Goal: Entertainment & Leisure: Consume media (video, audio)

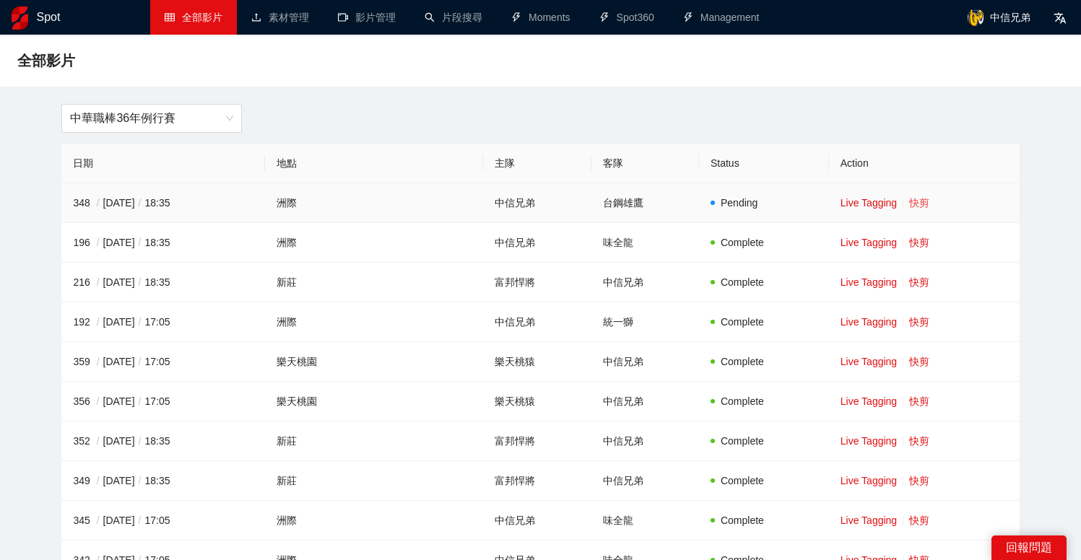
click at [910, 202] on link "快剪" at bounding box center [919, 203] width 20 height 12
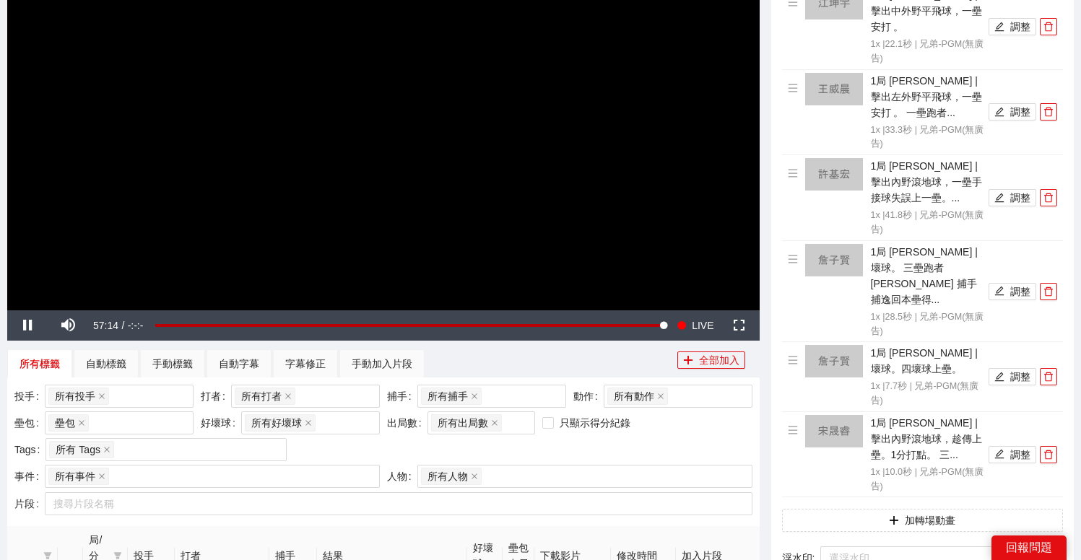
scroll to position [180, 0]
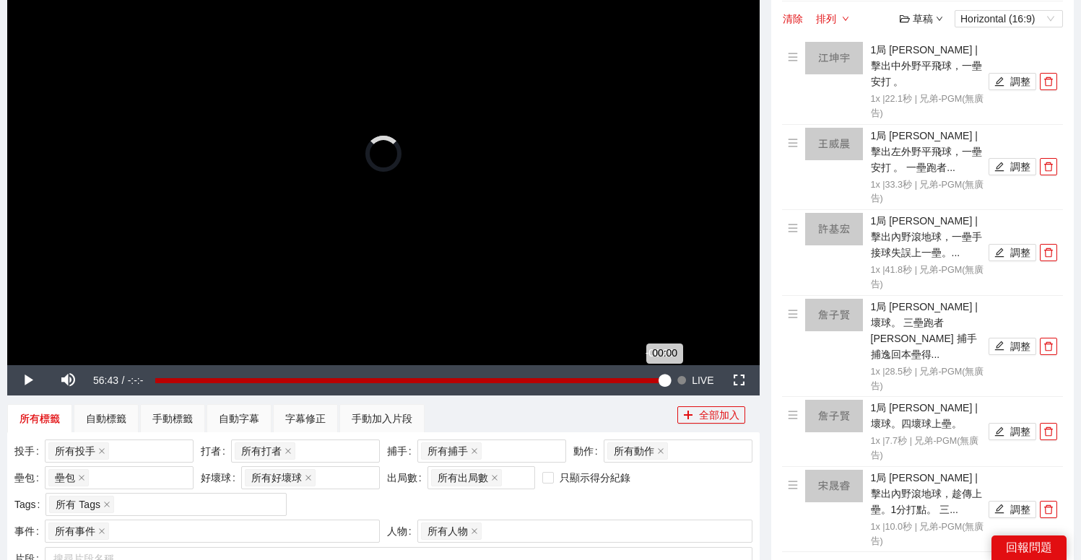
click at [658, 378] on div "00:00" at bounding box center [409, 380] width 509 height 5
click at [645, 378] on div "Loaded : 0.00% -02:12 -02:12" at bounding box center [409, 380] width 509 height 5
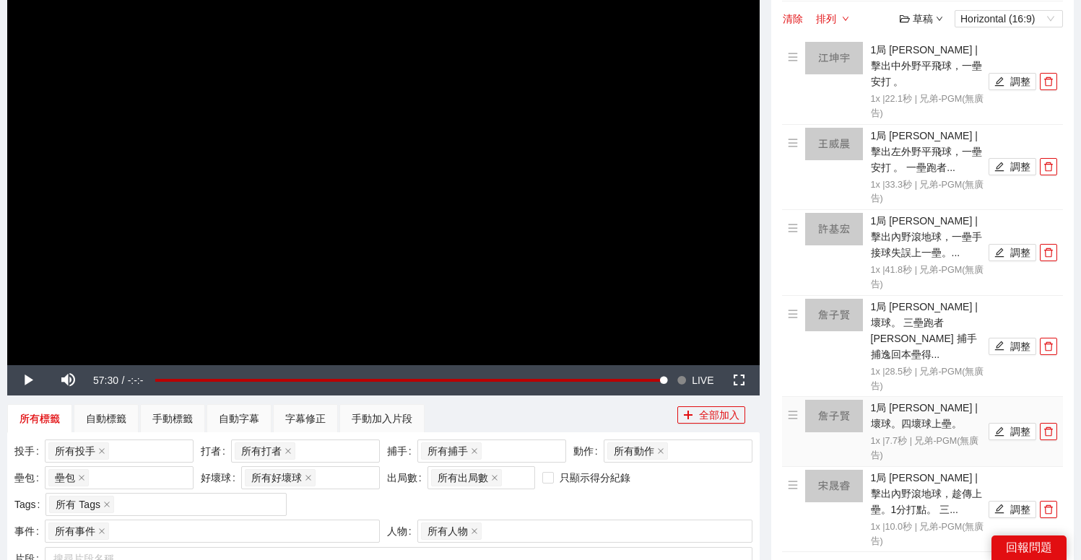
drag, startPoint x: 656, startPoint y: 378, endPoint x: 904, endPoint y: 393, distance: 248.1
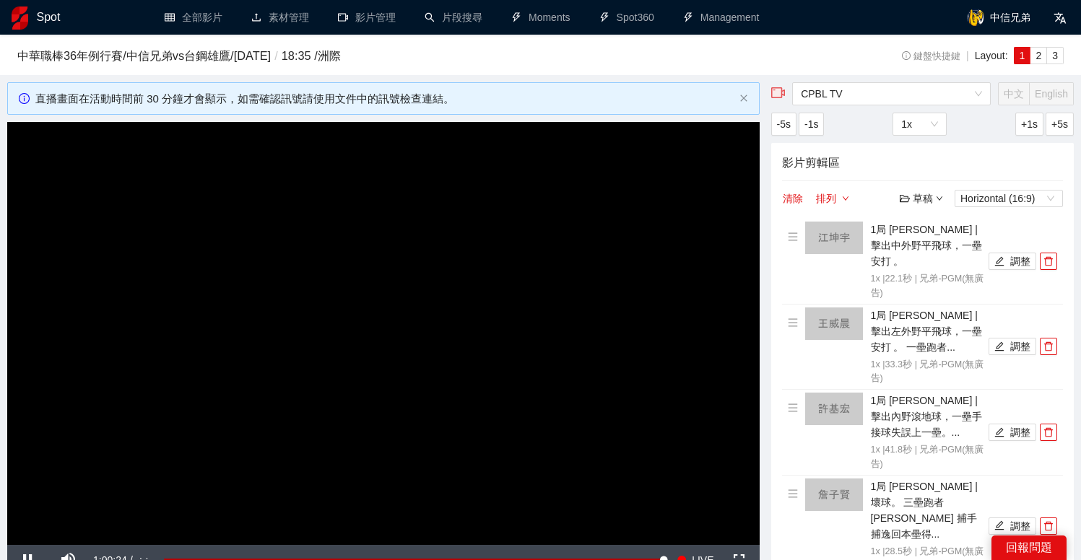
click at [414, 305] on video "Video Player" at bounding box center [383, 333] width 752 height 423
click at [366, 353] on video "Video Player" at bounding box center [383, 333] width 752 height 423
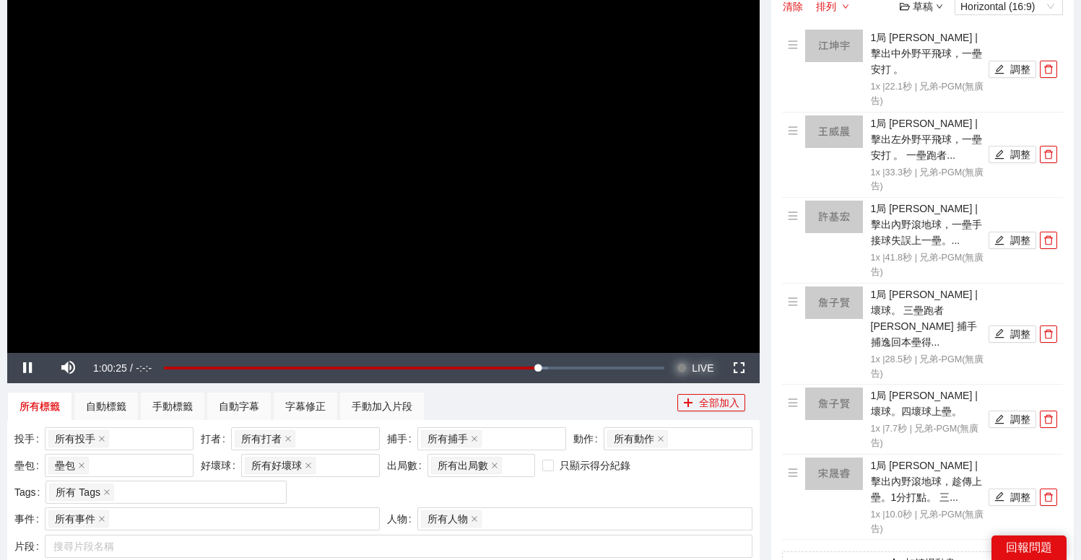
click at [687, 367] on button "Seek to live, currently behind live LIVE" at bounding box center [694, 368] width 47 height 30
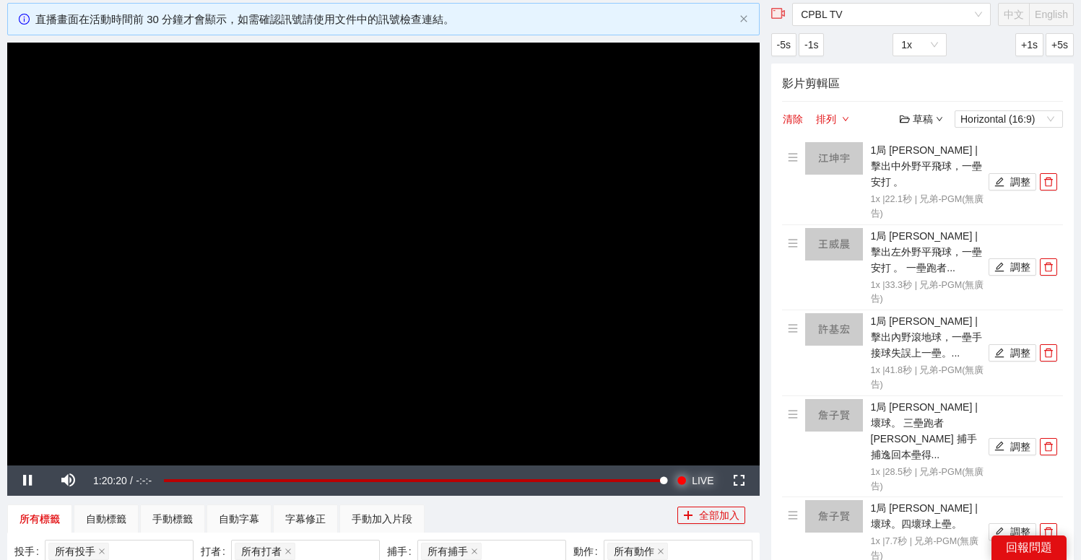
scroll to position [70, 0]
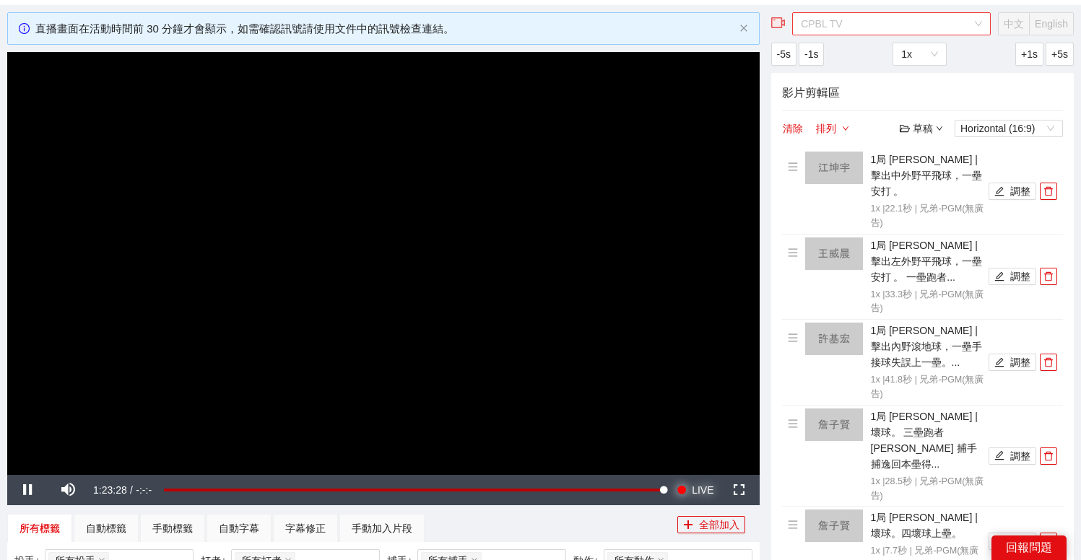
click at [921, 22] on span "CPBL TV" at bounding box center [891, 24] width 181 height 22
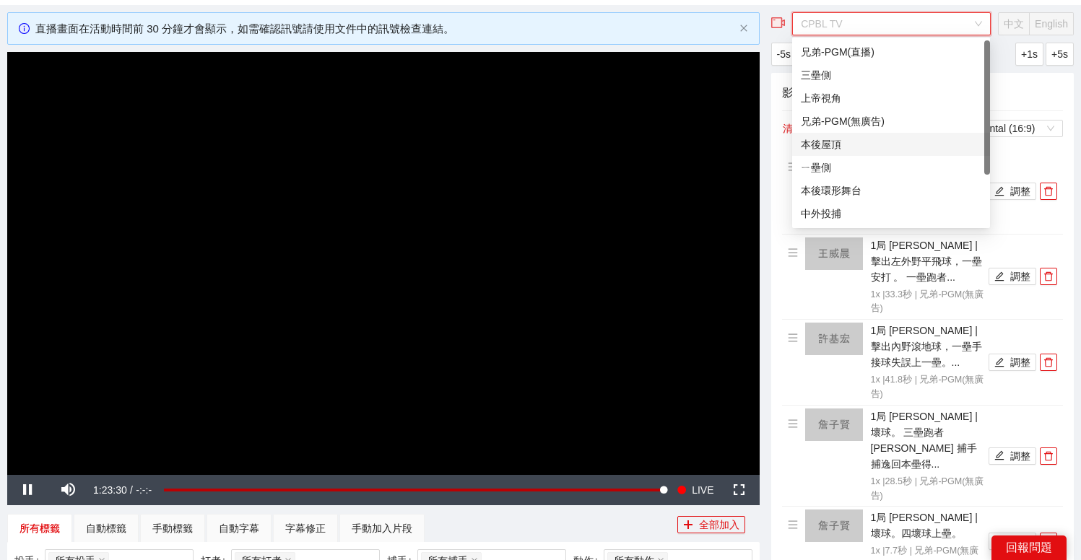
scroll to position [0, 0]
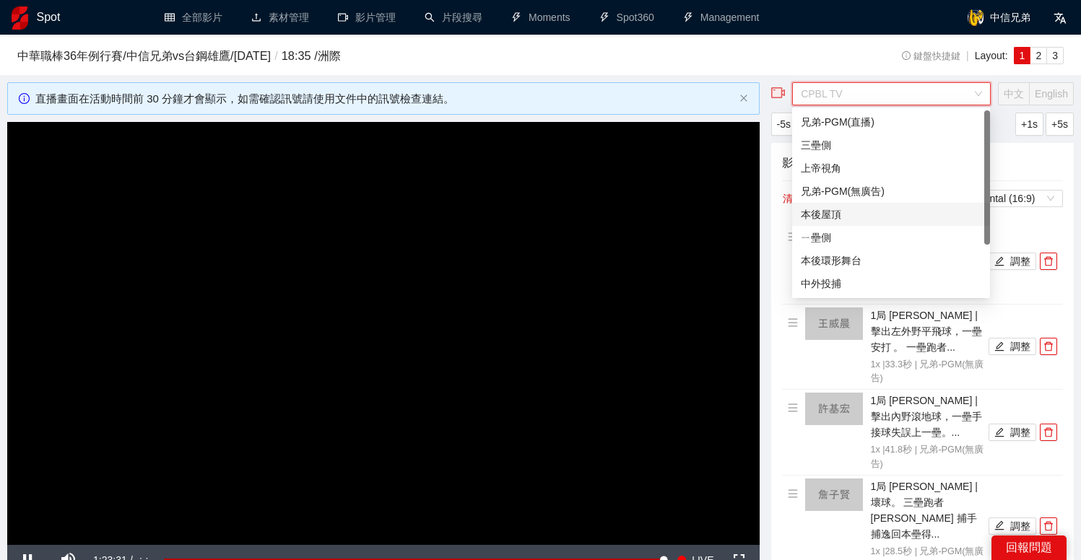
click at [758, 64] on h3 "中華職棒[DATE]例行賽 / 中信兄弟 vs 台鋼雄鷹 / [DATE] / 18:35 / 洲際" at bounding box center [421, 56] width 808 height 19
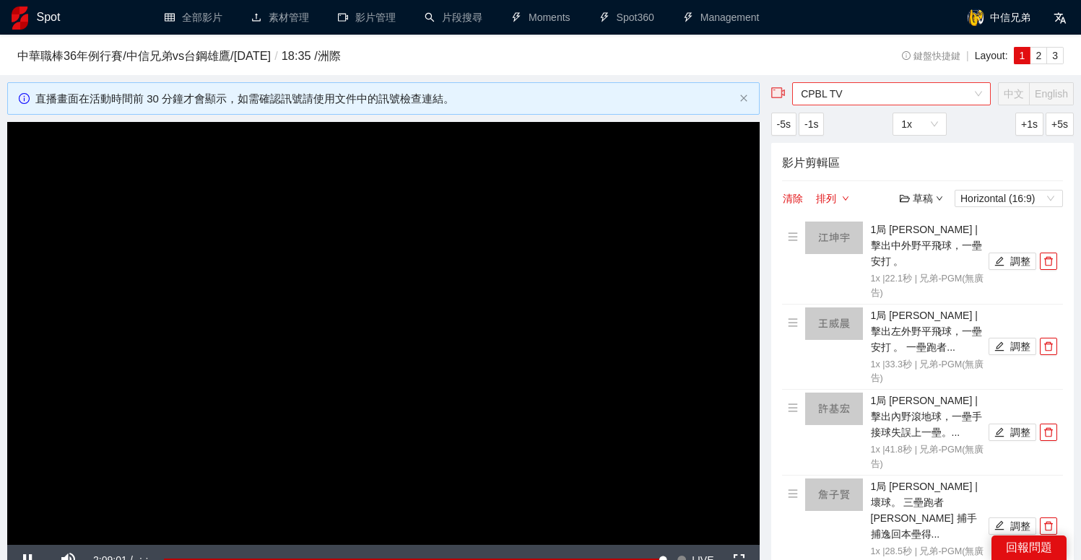
click at [861, 96] on span "CPBL TV" at bounding box center [891, 94] width 181 height 22
click at [860, 92] on span "CPBL TV" at bounding box center [891, 94] width 181 height 22
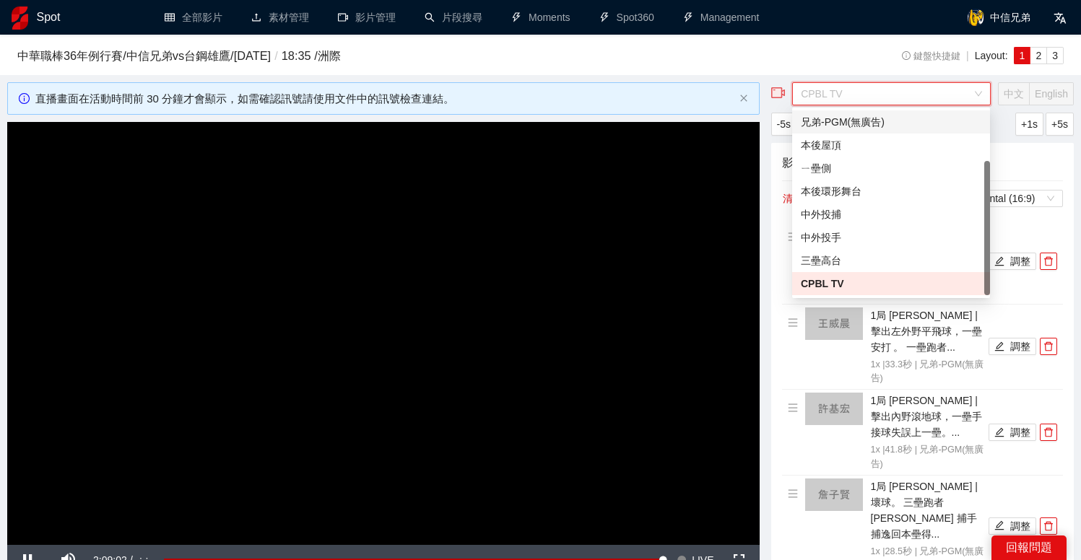
click at [863, 121] on div "兄弟-PGM(無廣告)" at bounding box center [891, 122] width 180 height 16
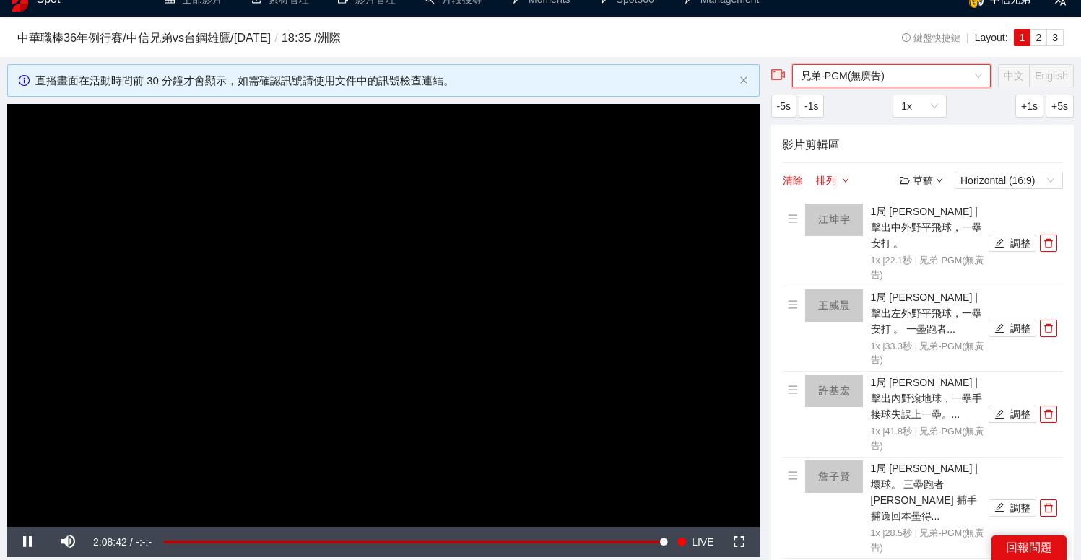
scroll to position [51, 0]
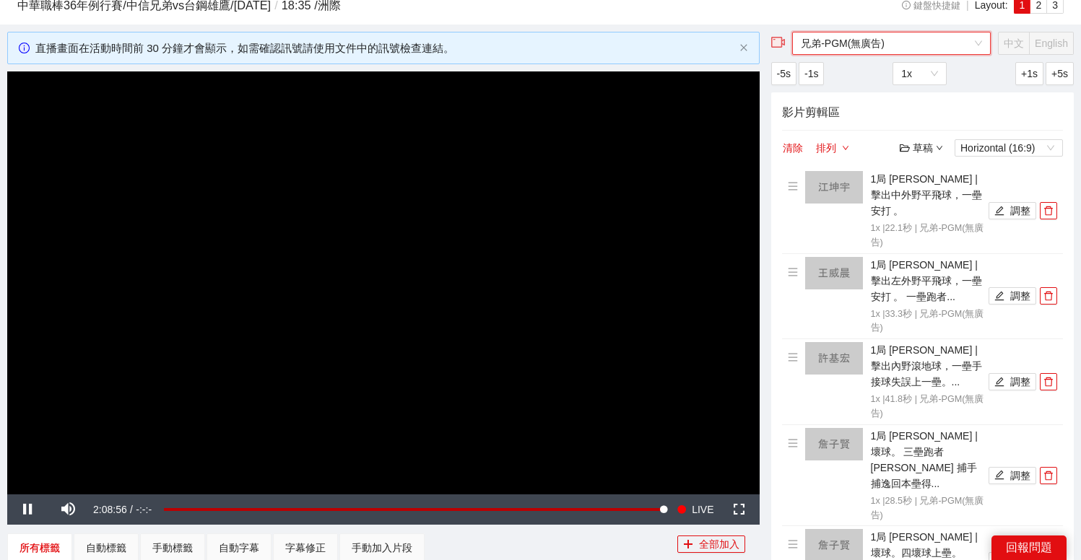
click at [860, 40] on span "兄弟-PGM(無廣告)" at bounding box center [891, 43] width 181 height 22
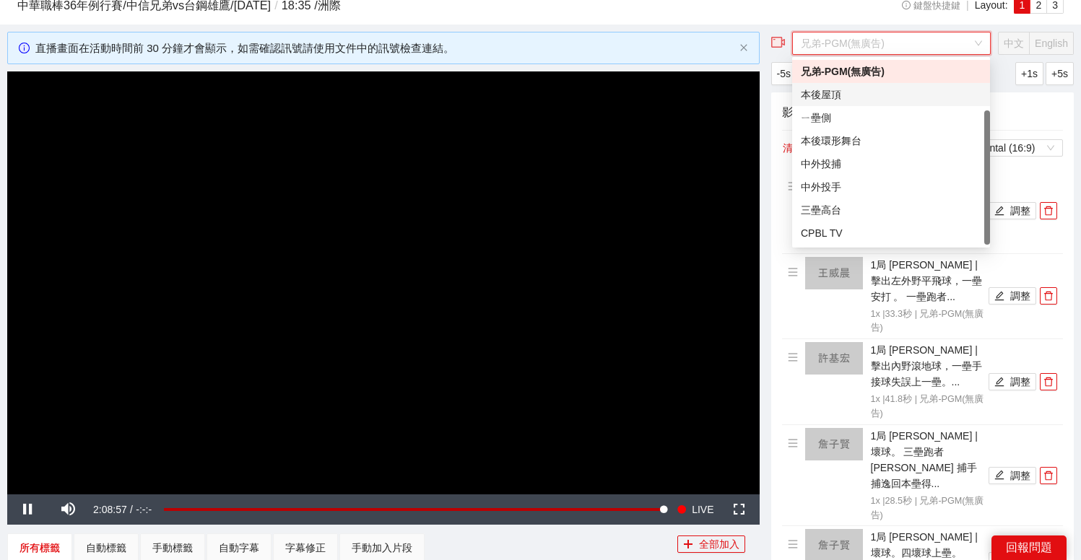
scroll to position [0, 0]
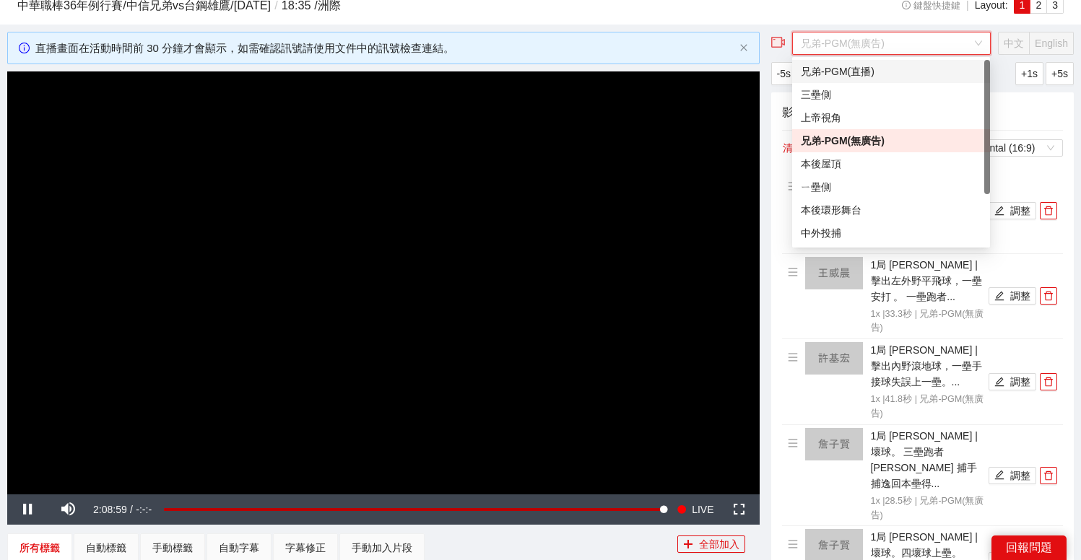
click at [887, 73] on div "兄弟-PGM(直播)" at bounding box center [891, 72] width 180 height 16
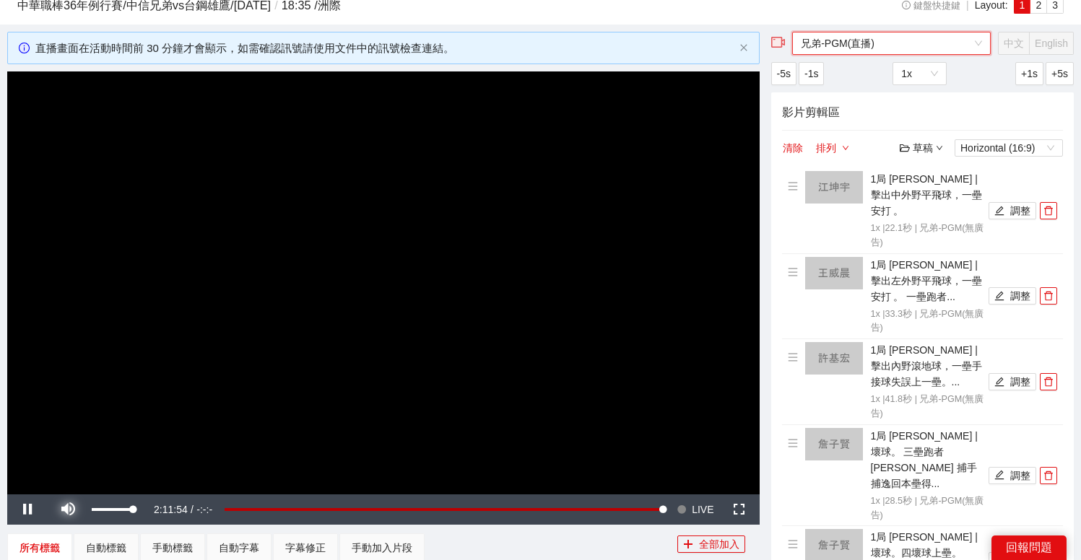
click at [69, 510] on span "Video Player" at bounding box center [68, 510] width 40 height 0
click at [873, 47] on span "兄弟-PGM(直播)" at bounding box center [891, 43] width 181 height 22
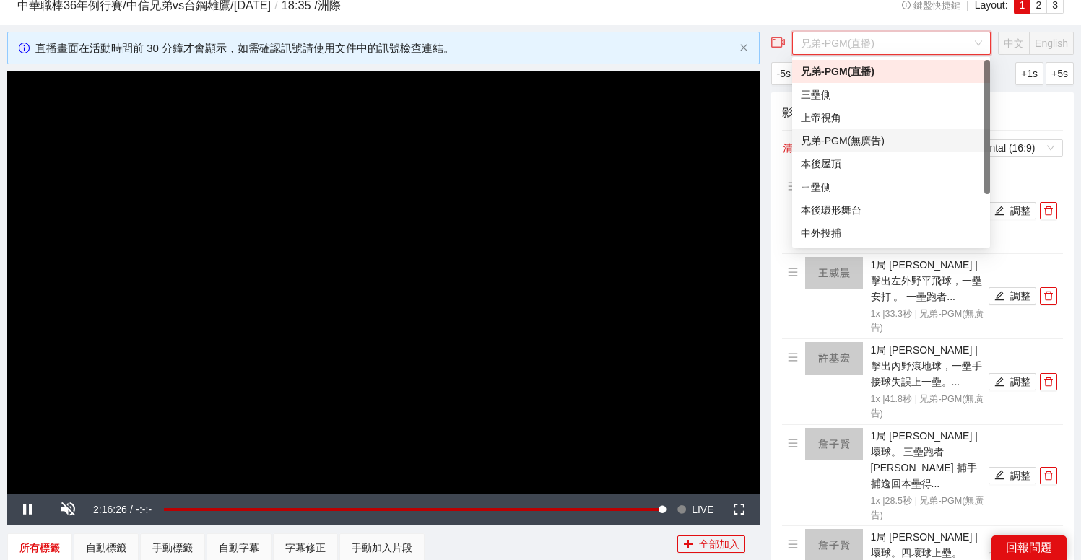
click at [856, 133] on div "兄弟-PGM(無廣告)" at bounding box center [891, 141] width 180 height 16
